Goal: Task Accomplishment & Management: Manage account settings

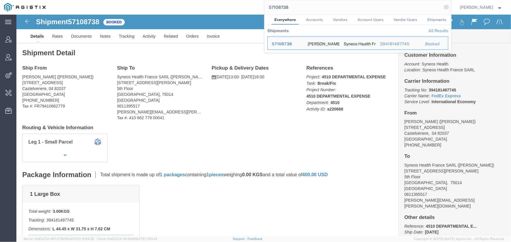
click at [446, 7] on icon at bounding box center [446, 7] width 8 height 8
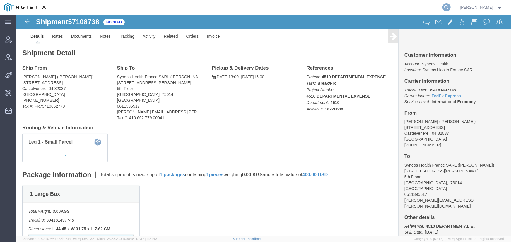
click at [446, 6] on icon at bounding box center [446, 7] width 8 height 8
type input "8"
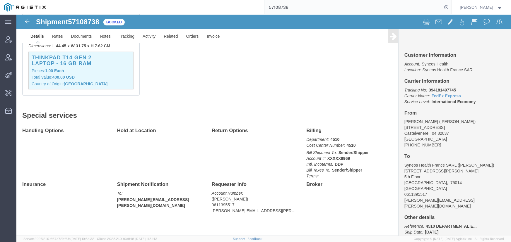
scroll to position [188, 0]
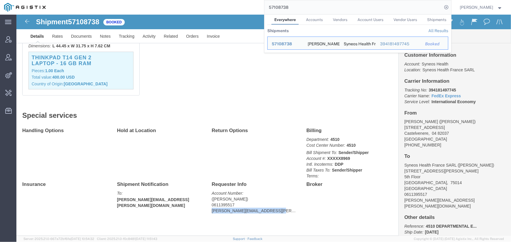
drag, startPoint x: 193, startPoint y: 198, endPoint x: 256, endPoint y: 198, distance: 62.6
click div "Requester Info Account Number: (Javad Ghasemi) 0611395517 javad.ghasemi@syneosh…"
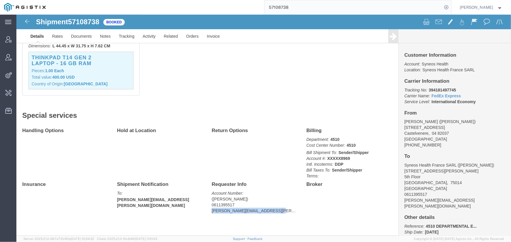
copy address "javad.ghasemi@syneoshealth.com"
click at [320, 10] on input "57108738" at bounding box center [353, 7] width 178 height 14
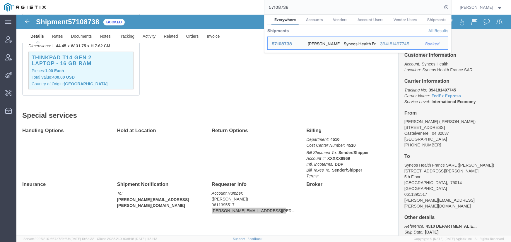
drag, startPoint x: 309, startPoint y: 8, endPoint x: 252, endPoint y: 7, distance: 57.7
click at [252, 7] on div "57108738 Everywhere Accounts Vendors Account Users Vendor Users Shipments Shipm…" at bounding box center [250, 7] width 401 height 15
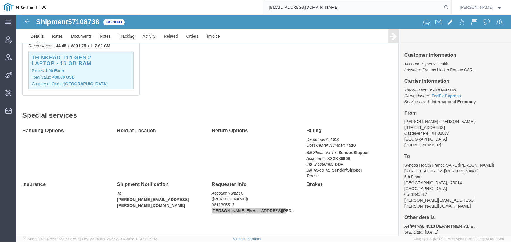
type input "offline@pgw.com"
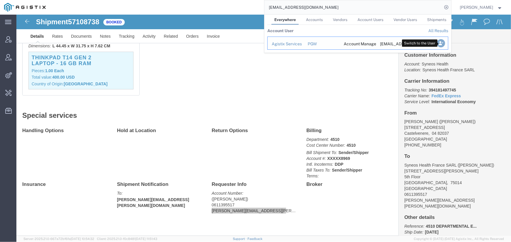
click at [440, 43] on icon "Search Results" at bounding box center [440, 43] width 8 height 8
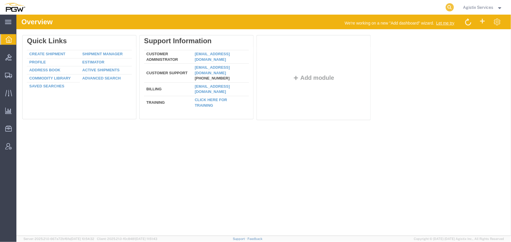
click at [448, 8] on icon at bounding box center [449, 7] width 8 height 8
type input "57117287"
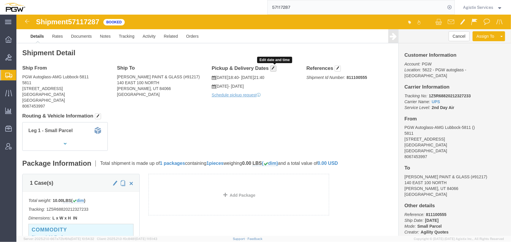
click span "button"
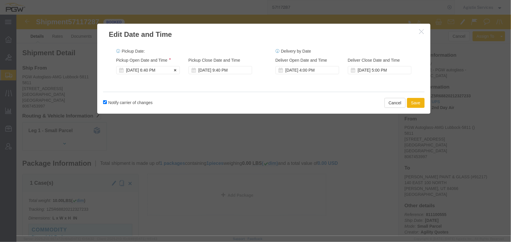
click div "Oct 14 2025 6:40 PM"
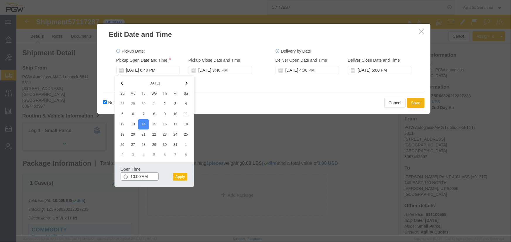
type input "10:00 AM"
click button "Apply"
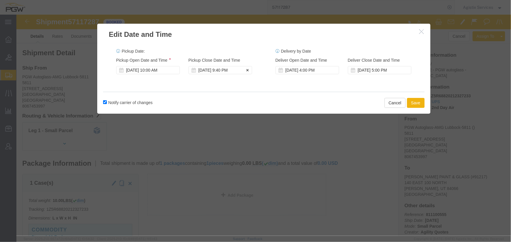
click div "Oct 14 2025 9:40 PM"
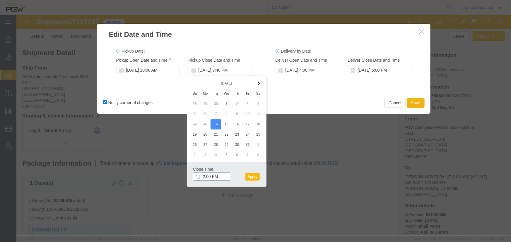
type input "2:00 PM"
click button "Apply"
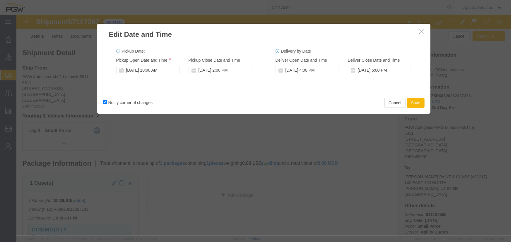
click button "Save"
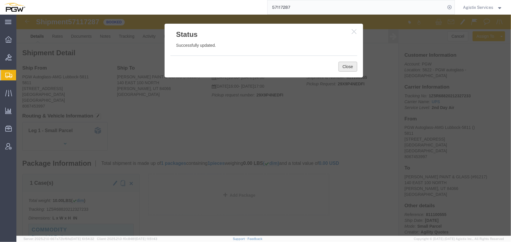
click button "Close"
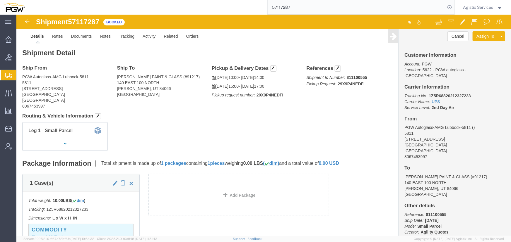
click at [479, 6] on span "Agistix Services" at bounding box center [478, 7] width 30 height 6
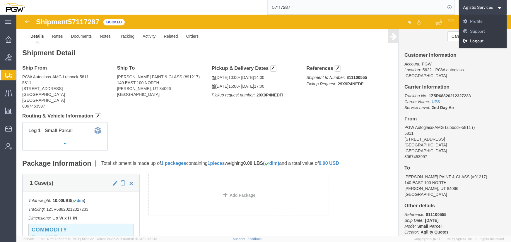
click at [474, 40] on link "Logout" at bounding box center [483, 41] width 48 height 10
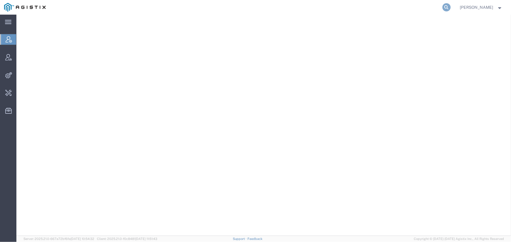
drag, startPoint x: 445, startPoint y: 10, endPoint x: 262, endPoint y: 3, distance: 183.1
click at [445, 10] on icon at bounding box center [446, 7] width 8 height 8
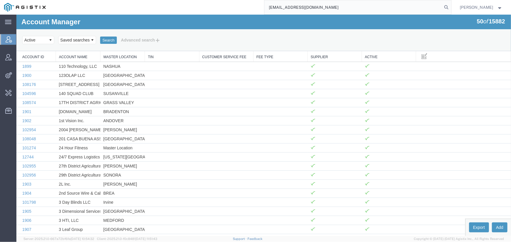
type input "offline@pgw.com"
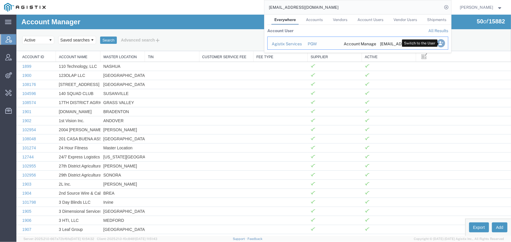
click at [439, 44] on icon "Search Results" at bounding box center [440, 43] width 8 height 8
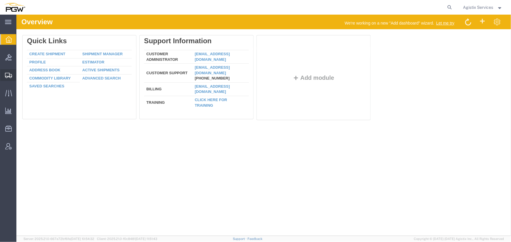
click at [8, 74] on icon at bounding box center [8, 75] width 7 height 5
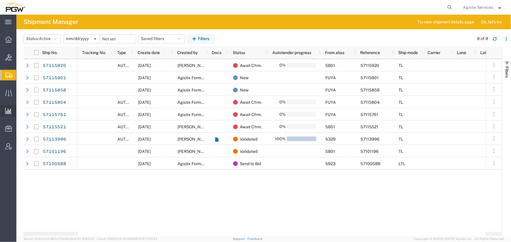
click at [7, 112] on icon at bounding box center [8, 111] width 6 height 6
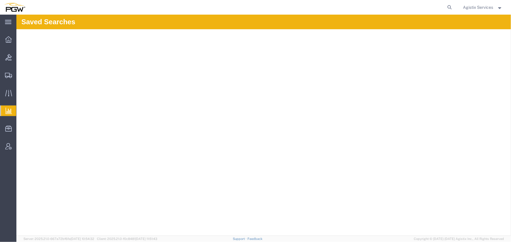
click at [0, 0] on span "Saved Reports" at bounding box center [0, 0] width 0 height 0
click at [475, 7] on span "Agistix Services" at bounding box center [478, 7] width 30 height 6
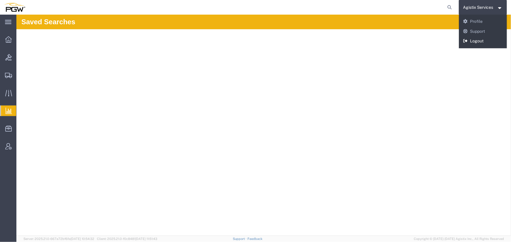
click at [474, 41] on link "Logout" at bounding box center [483, 41] width 48 height 10
